Goal: Task Accomplishment & Management: Manage account settings

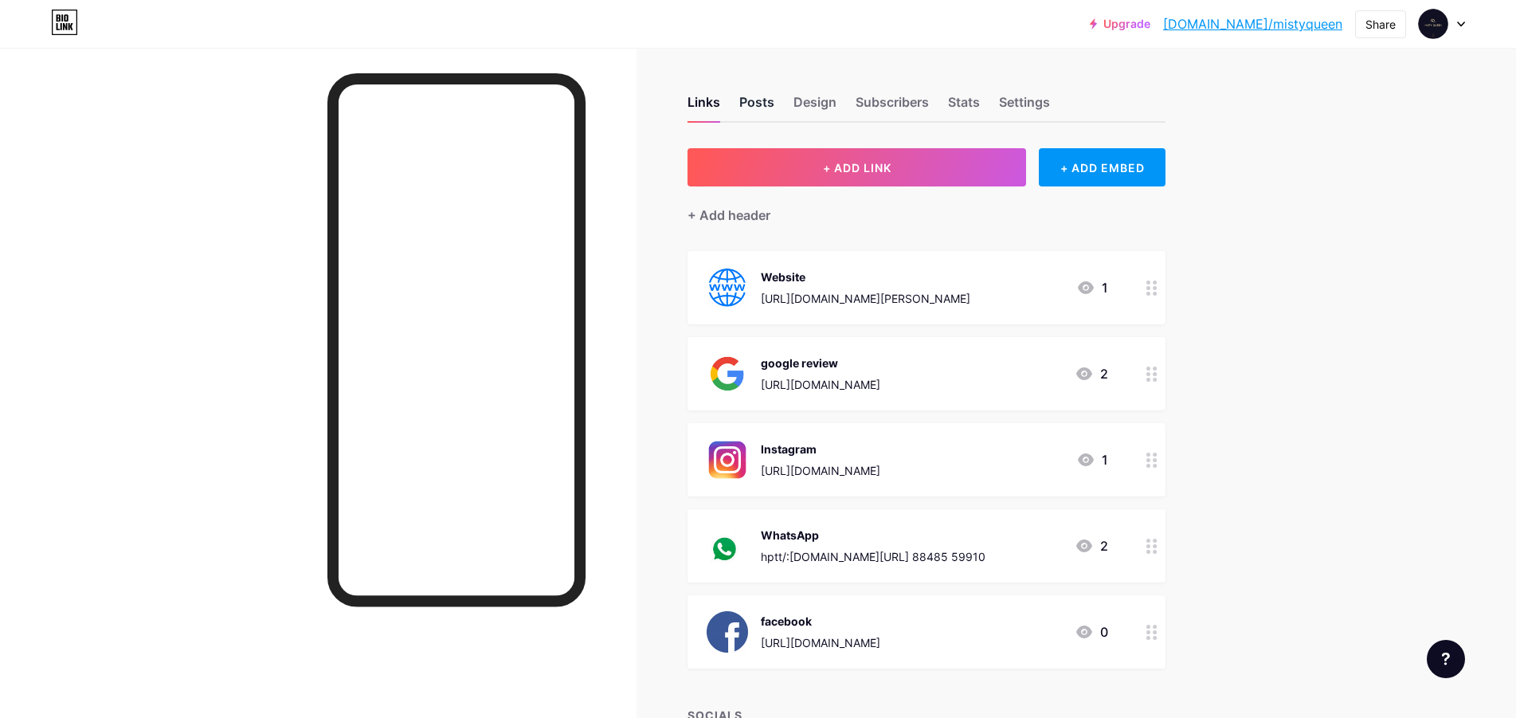
click at [755, 100] on div "Posts" at bounding box center [756, 106] width 35 height 29
click at [835, 106] on div "Design" at bounding box center [815, 106] width 43 height 29
click at [891, 97] on div "Subscribers" at bounding box center [892, 106] width 73 height 29
click at [975, 104] on div "Stats" at bounding box center [964, 106] width 32 height 29
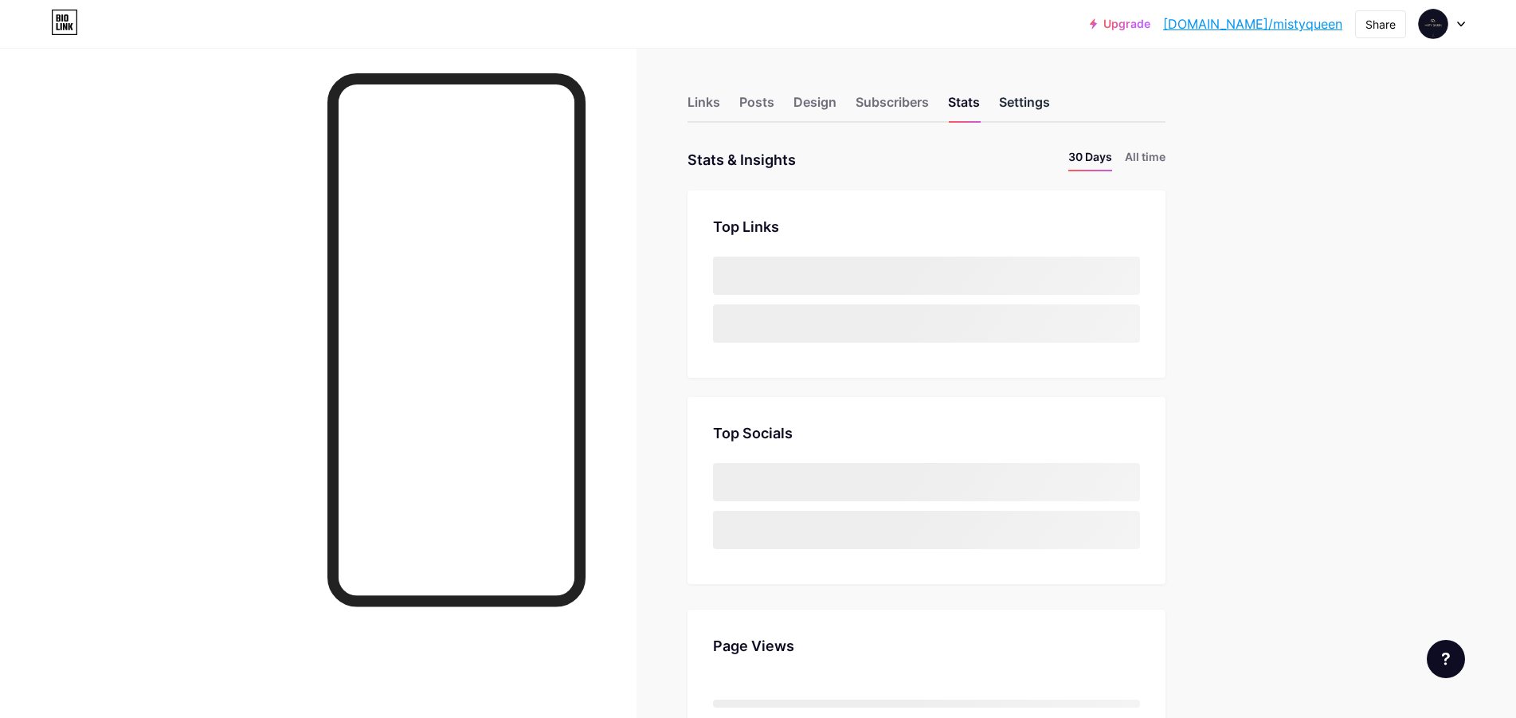
click at [1031, 101] on div "Settings" at bounding box center [1024, 106] width 51 height 29
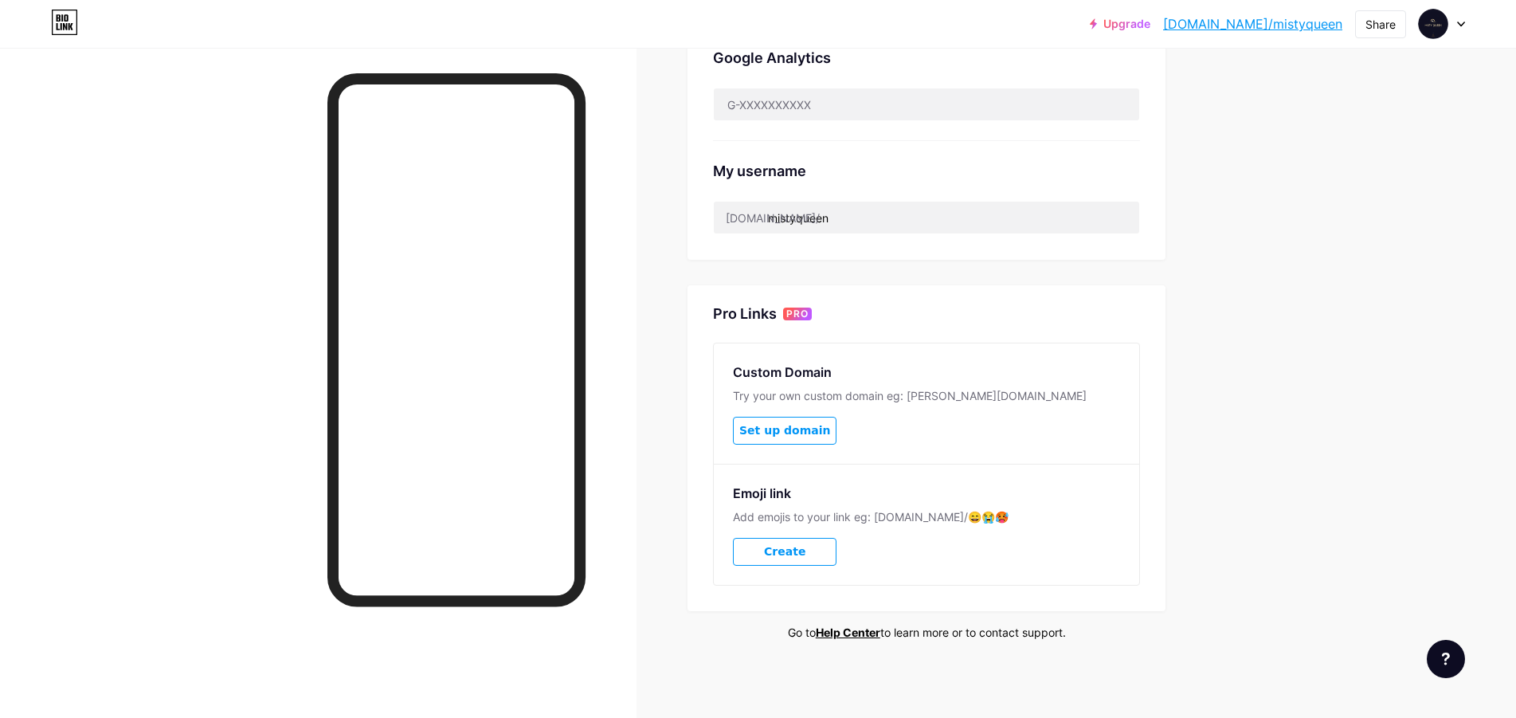
scroll to position [540, 0]
click at [827, 218] on input "mistyqueen" at bounding box center [927, 217] width 426 height 32
click at [928, 390] on div "Try your own custom domain eg: [PERSON_NAME][DOMAIN_NAME]" at bounding box center [926, 395] width 387 height 16
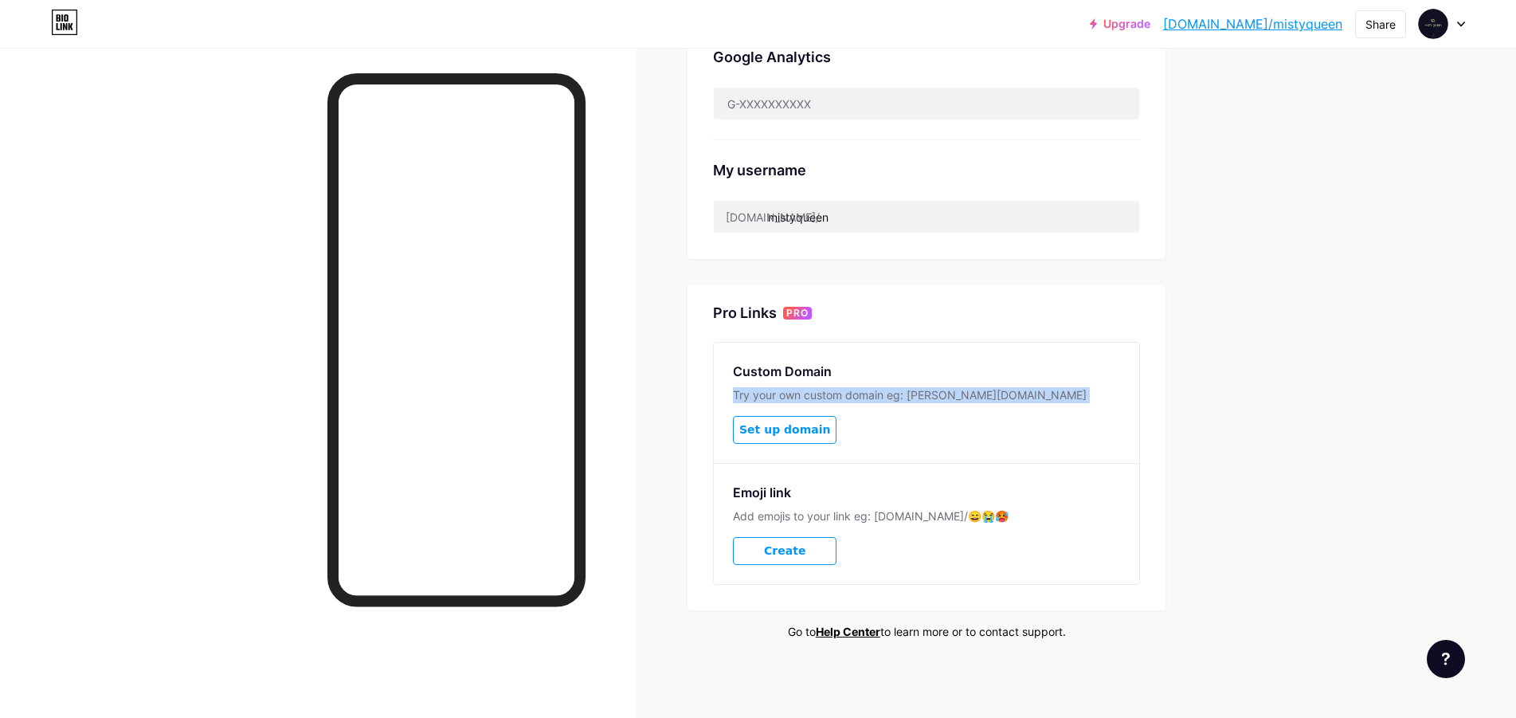
click at [928, 390] on div "Try your own custom domain eg: [PERSON_NAME][DOMAIN_NAME]" at bounding box center [926, 395] width 387 height 16
click at [1151, 24] on link "Upgrade" at bounding box center [1120, 24] width 61 height 13
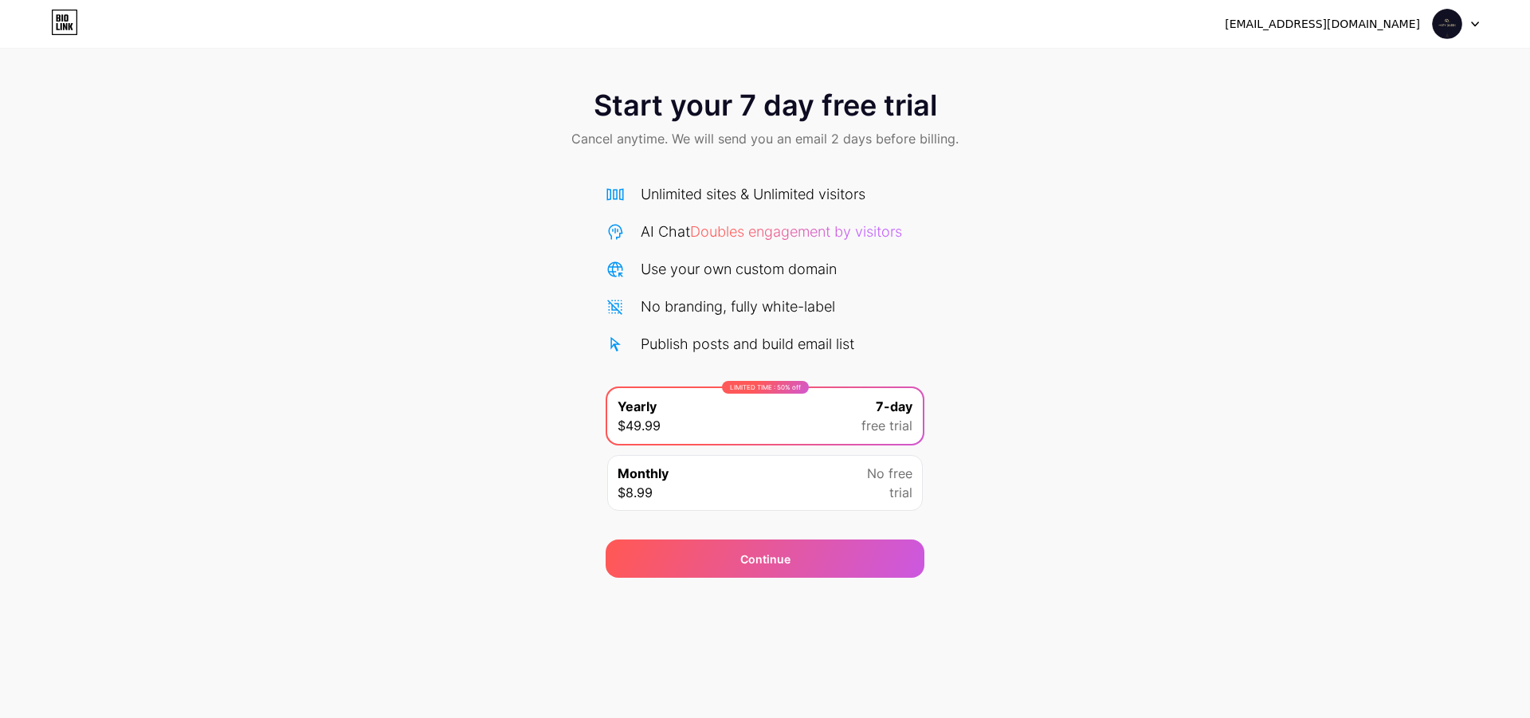
click at [748, 197] on div "Unlimited sites & Unlimited visitors" at bounding box center [753, 194] width 225 height 22
